Goal: Book appointment/travel/reservation

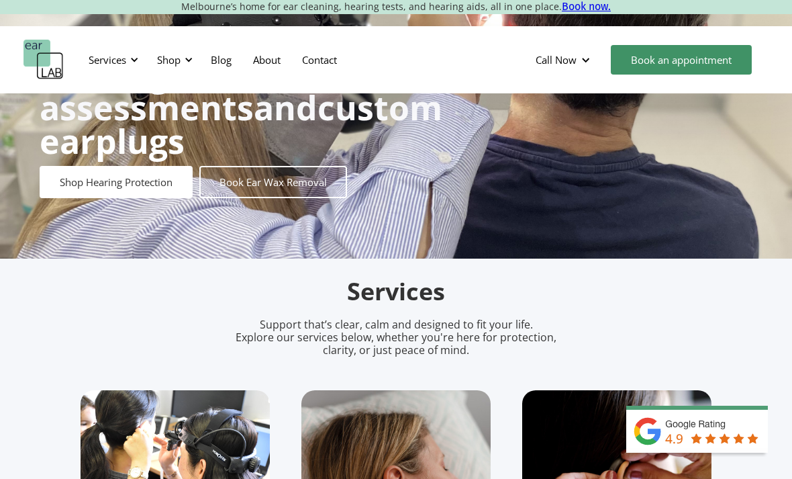
scroll to position [132, 0]
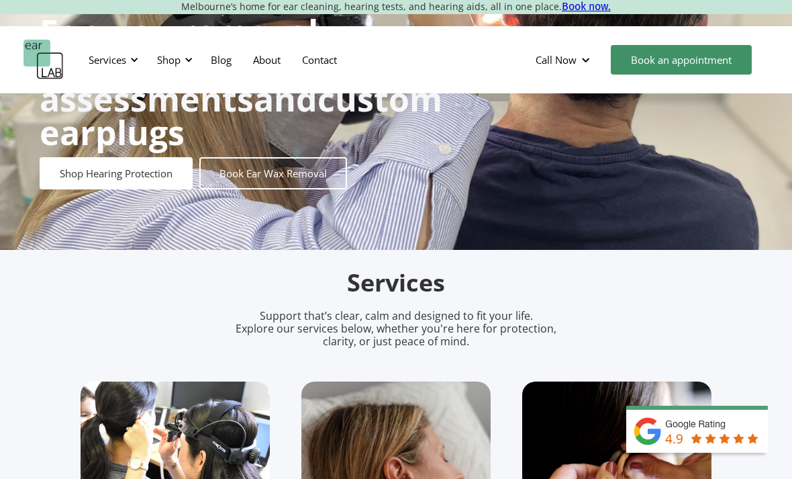
click at [183, 52] on div "Shop" at bounding box center [173, 60] width 48 height 40
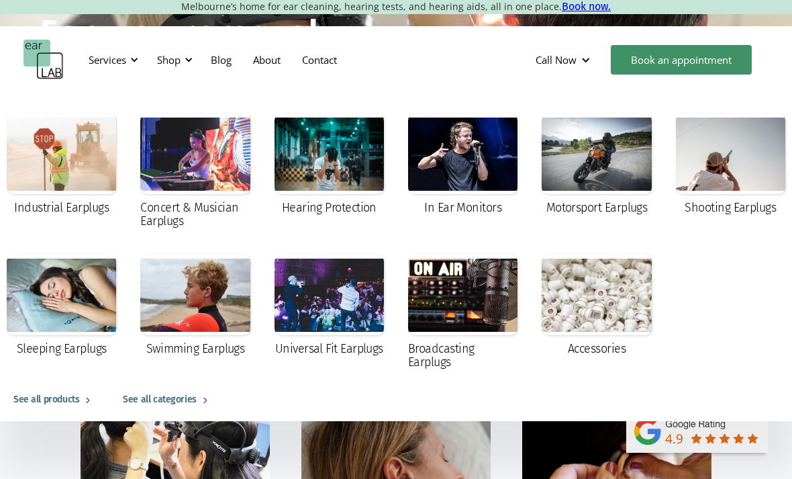
click at [193, 56] on div at bounding box center [188, 59] width 9 height 9
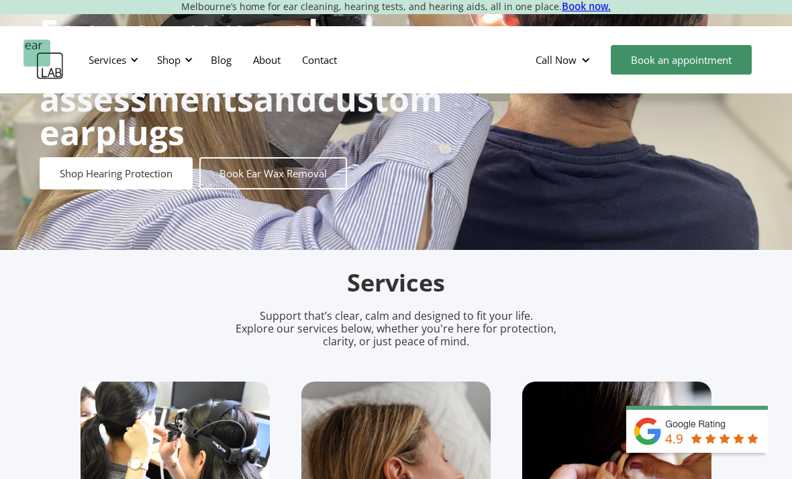
click at [273, 164] on link "Book Ear Wax Removal" at bounding box center [273, 173] width 148 height 32
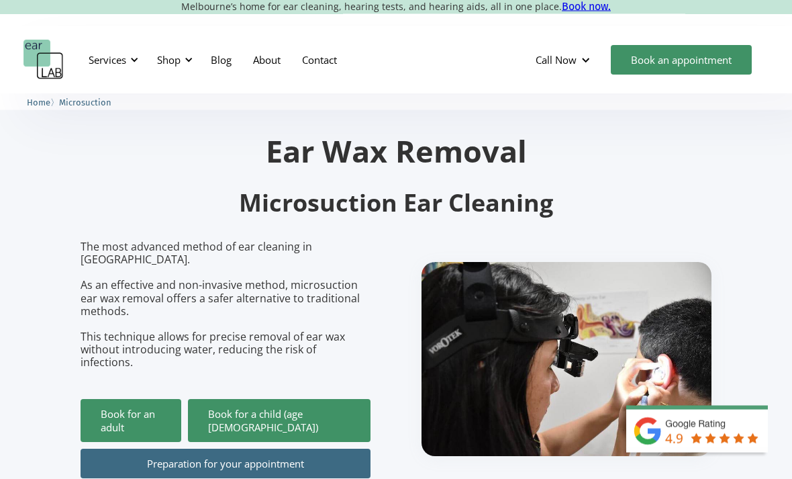
scroll to position [30, 0]
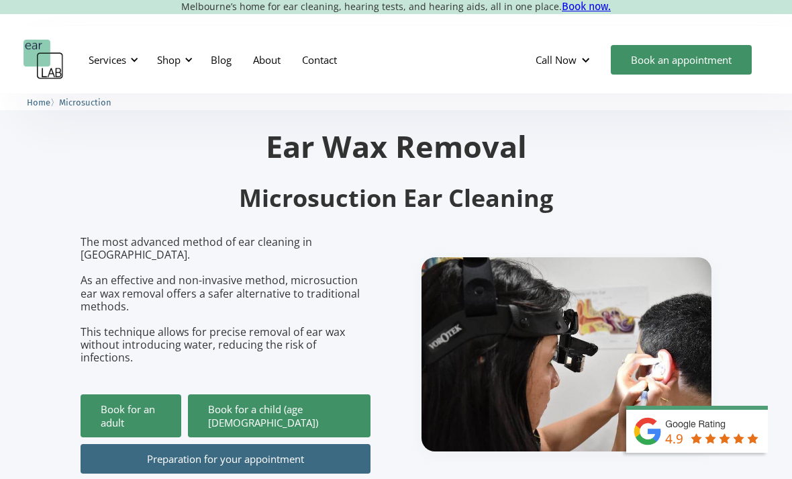
click at [100, 444] on link "Preparation for your appointment" at bounding box center [226, 459] width 290 height 30
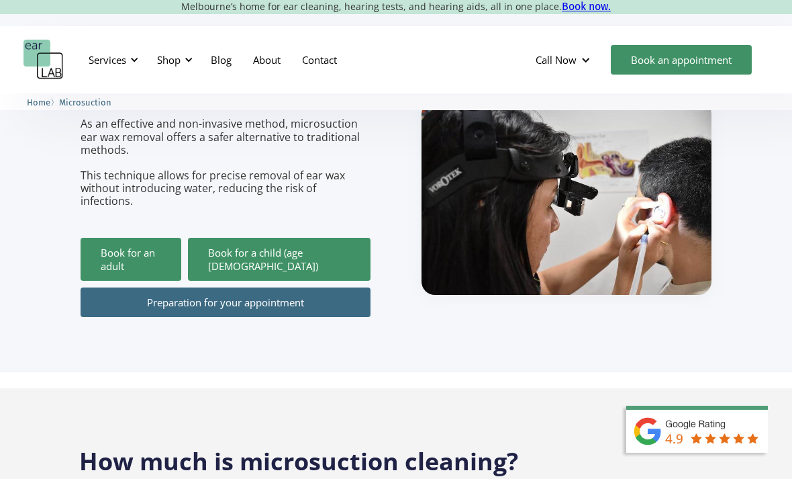
scroll to position [185, 0]
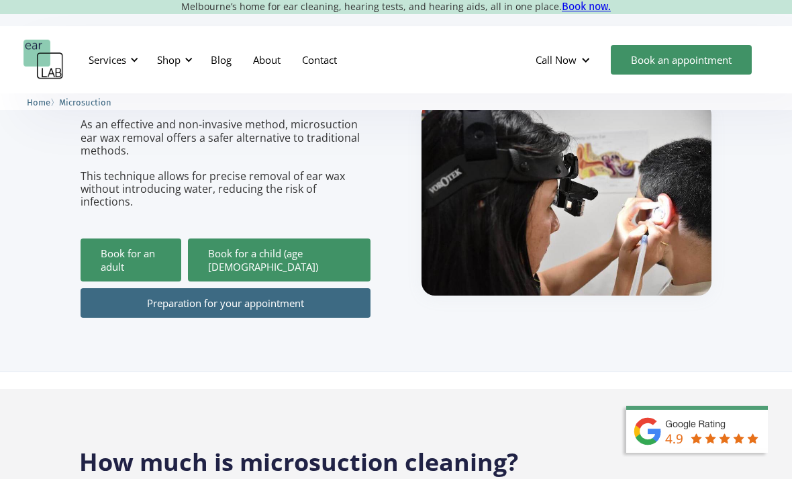
click at [116, 238] on link "Book for an adult" at bounding box center [131, 259] width 101 height 43
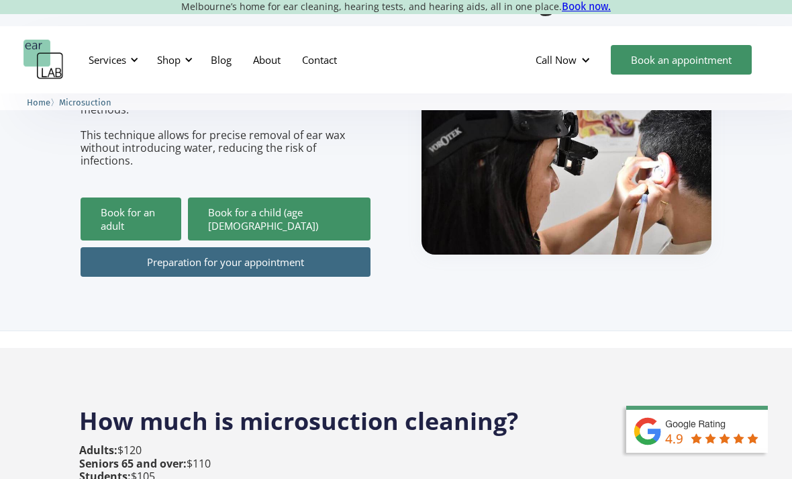
scroll to position [229, 0]
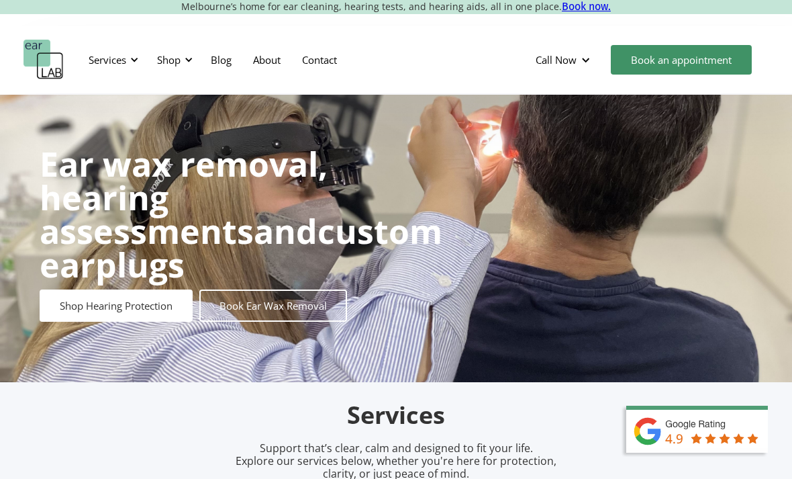
click at [175, 65] on div "Shop" at bounding box center [168, 59] width 23 height 13
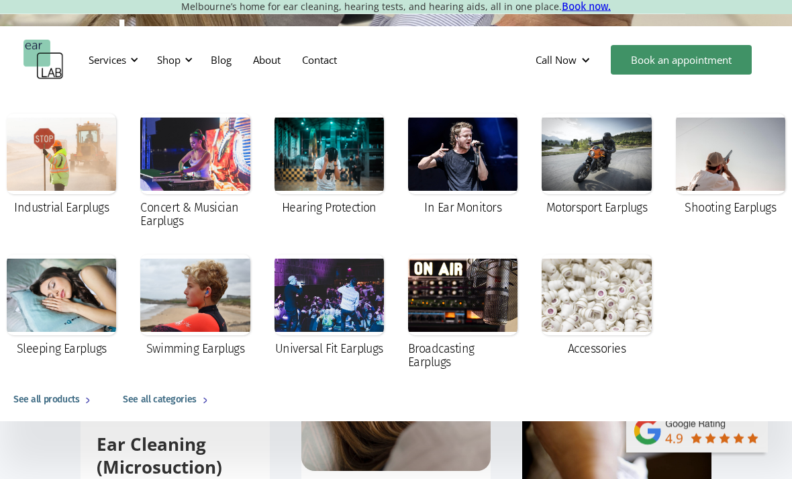
scroll to position [232, 0]
click at [130, 397] on div "See all categories" at bounding box center [159, 399] width 73 height 16
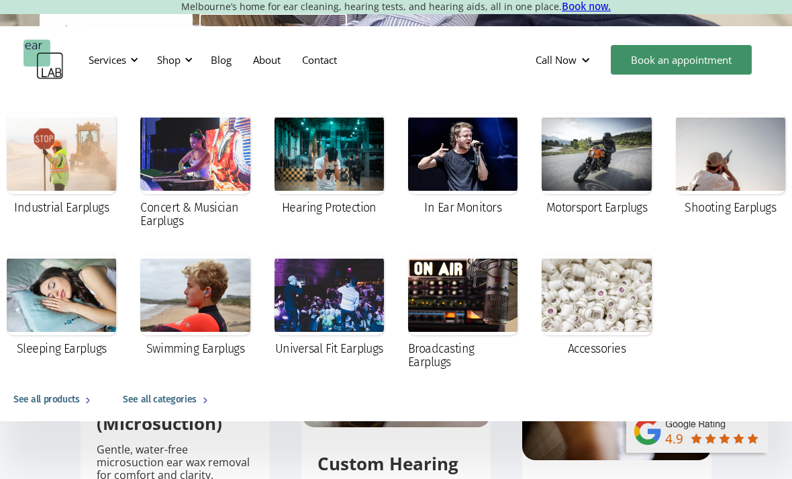
click at [56, 445] on section "Services Support that’s clear, calm and designed to fit your life. Explore our …" at bounding box center [396, 430] width 792 height 649
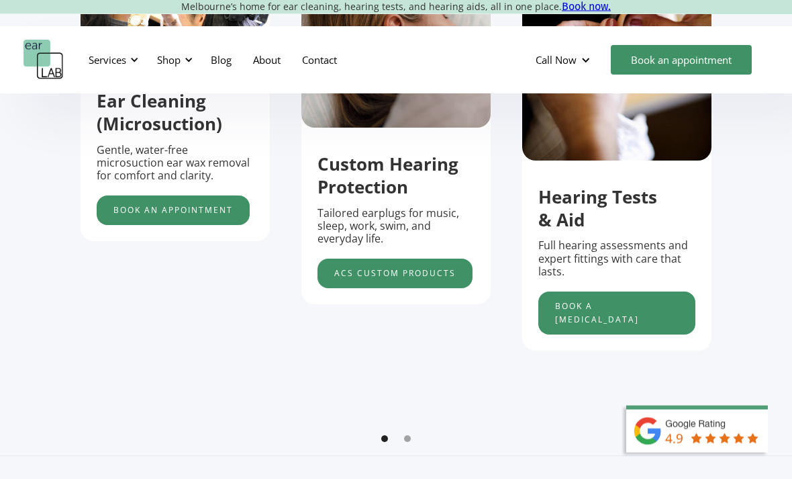
scroll to position [573, 0]
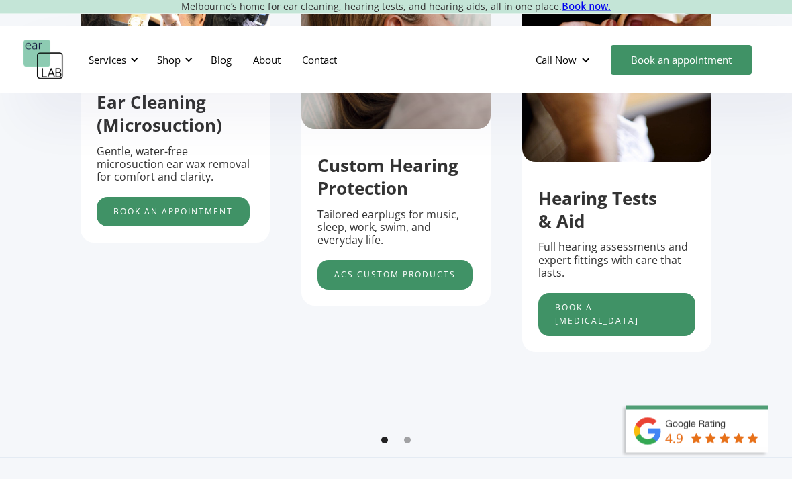
click at [406, 430] on div "carousel" at bounding box center [396, 443] width 631 height 27
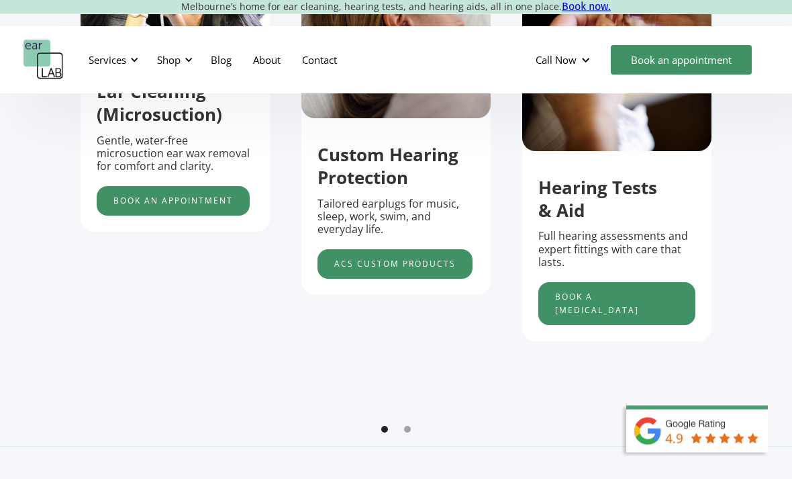
scroll to position [589, 0]
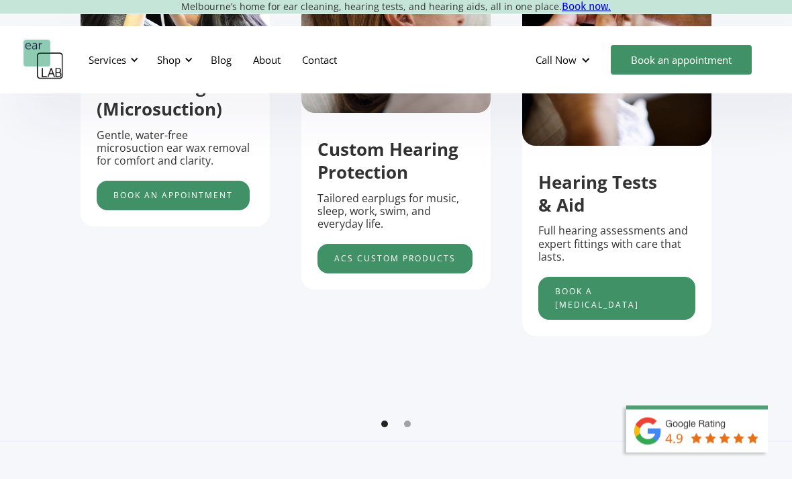
click at [416, 414] on div "carousel" at bounding box center [396, 427] width 631 height 27
click at [408, 414] on div "carousel" at bounding box center [396, 427] width 631 height 27
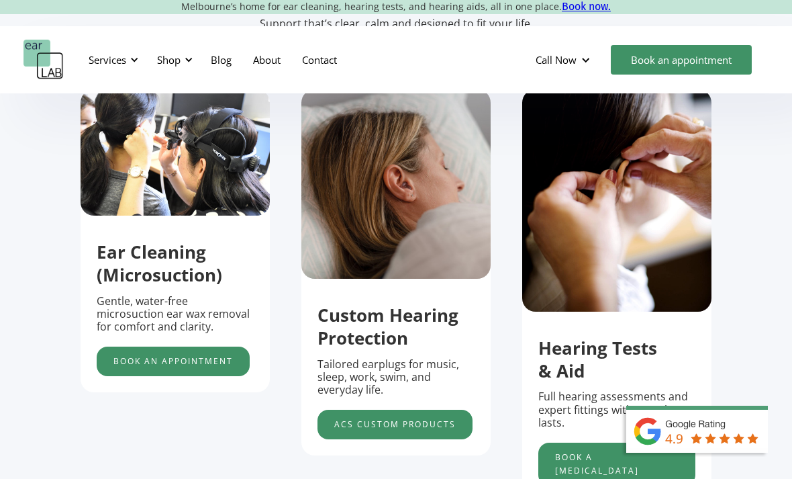
scroll to position [423, 0]
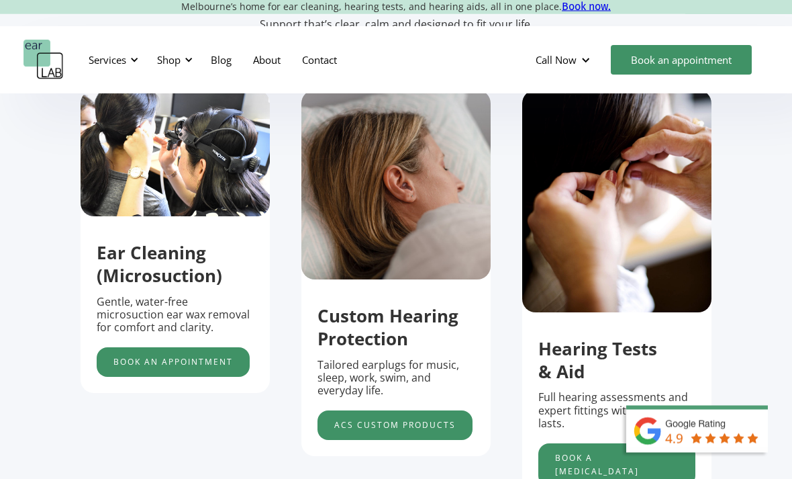
click at [111, 288] on strong "Ear Cleaning (Microsuction)" at bounding box center [160, 264] width 126 height 47
click at [99, 217] on img "1 of 5" at bounding box center [175, 154] width 189 height 126
click at [90, 216] on img "1 of 5" at bounding box center [175, 154] width 189 height 126
click at [140, 287] on strong "Ear Cleaning (Microsuction)" at bounding box center [160, 263] width 126 height 47
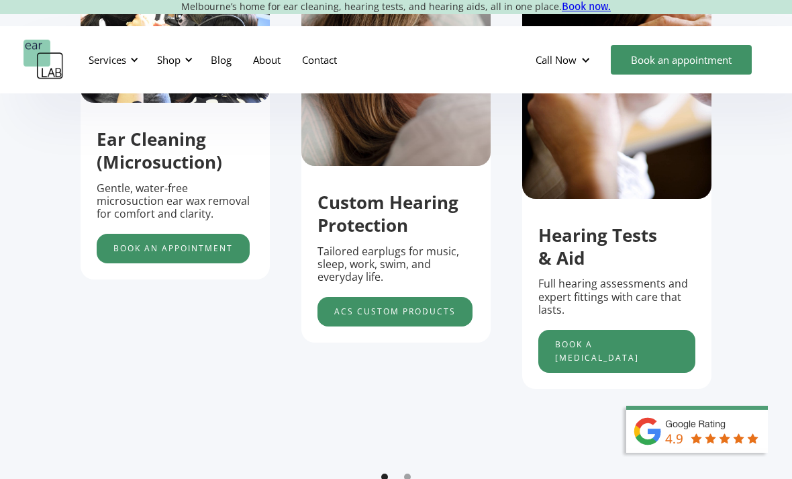
scroll to position [536, 0]
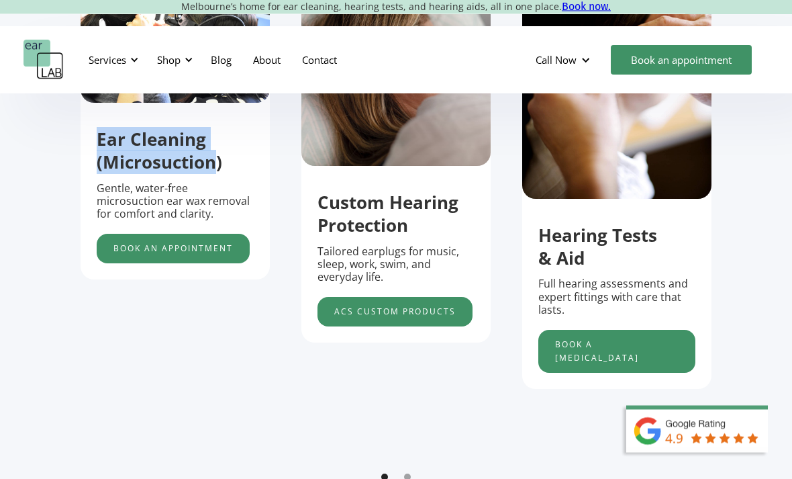
copy strong "Ear Cleaning (Microsuction"
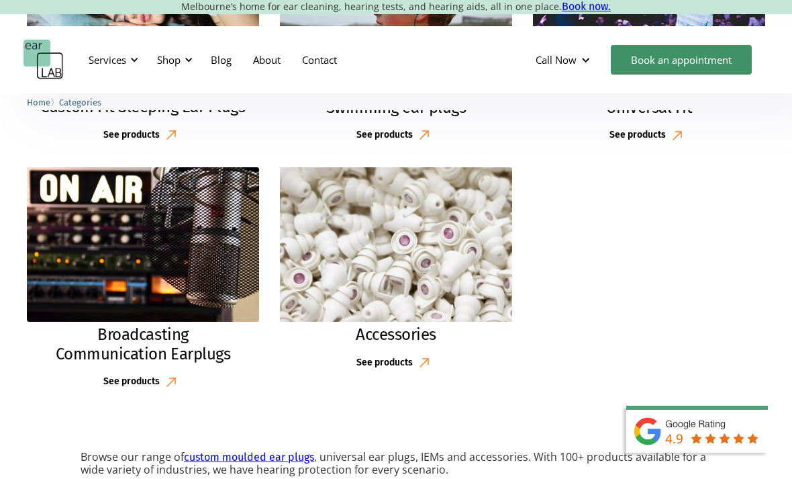
scroll to position [1018, 0]
